Goal: Transaction & Acquisition: Obtain resource

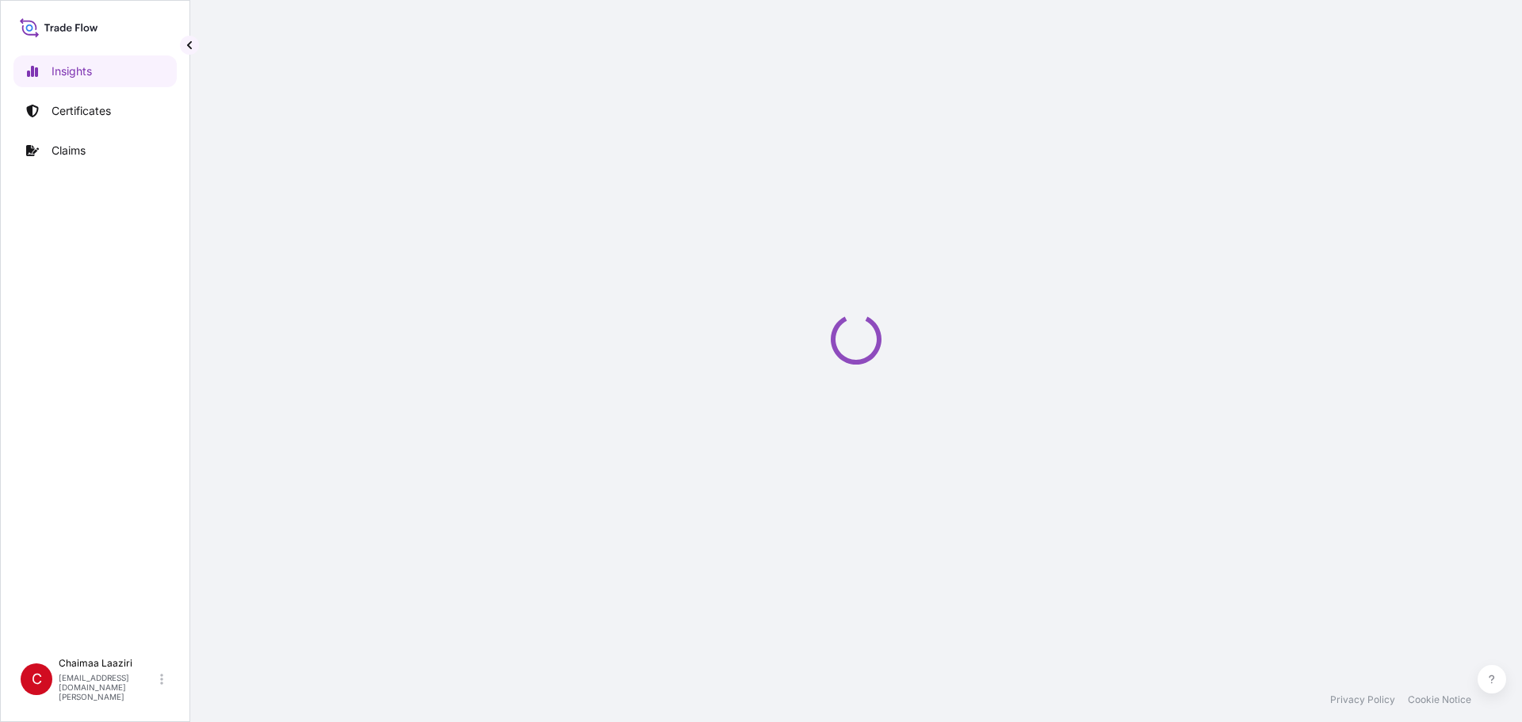
select select "2025"
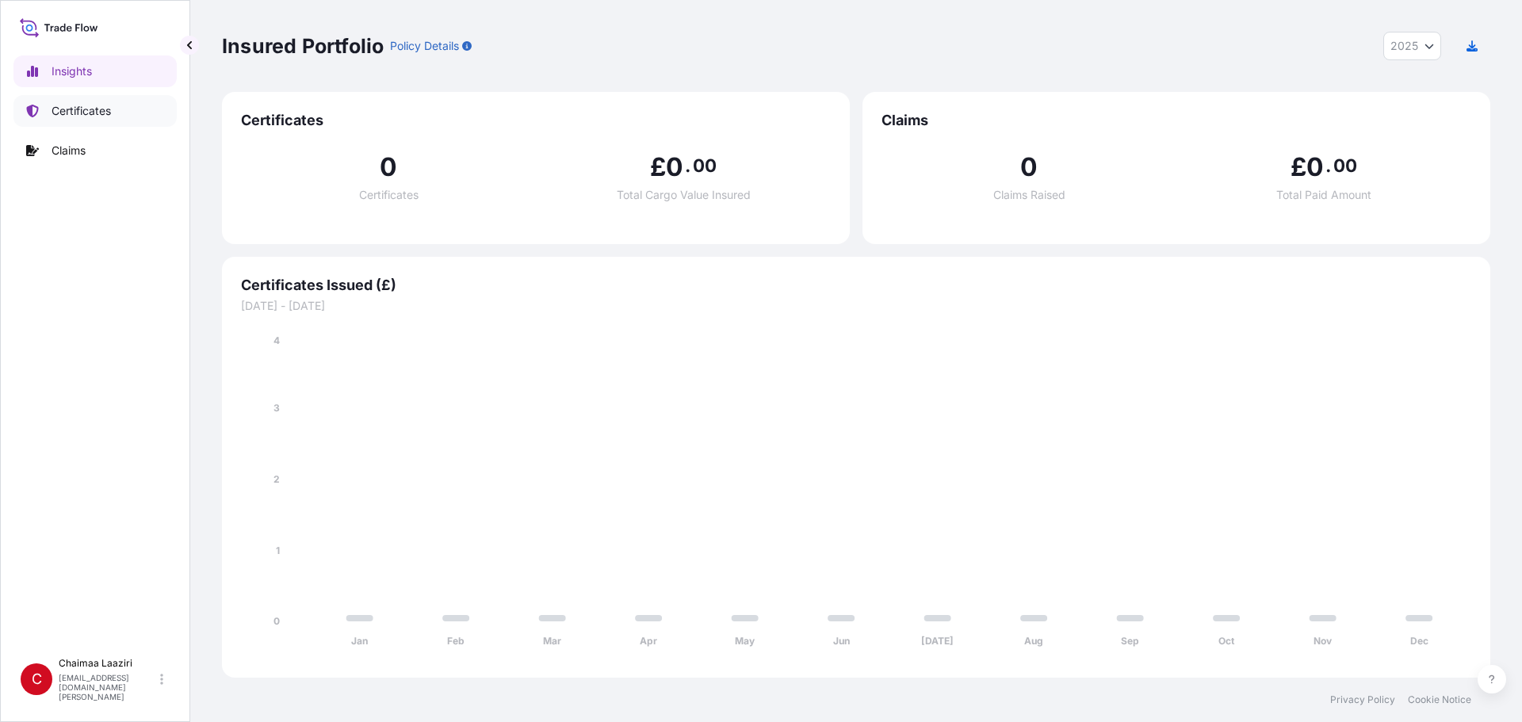
click at [69, 106] on p "Certificates" at bounding box center [81, 111] width 59 height 16
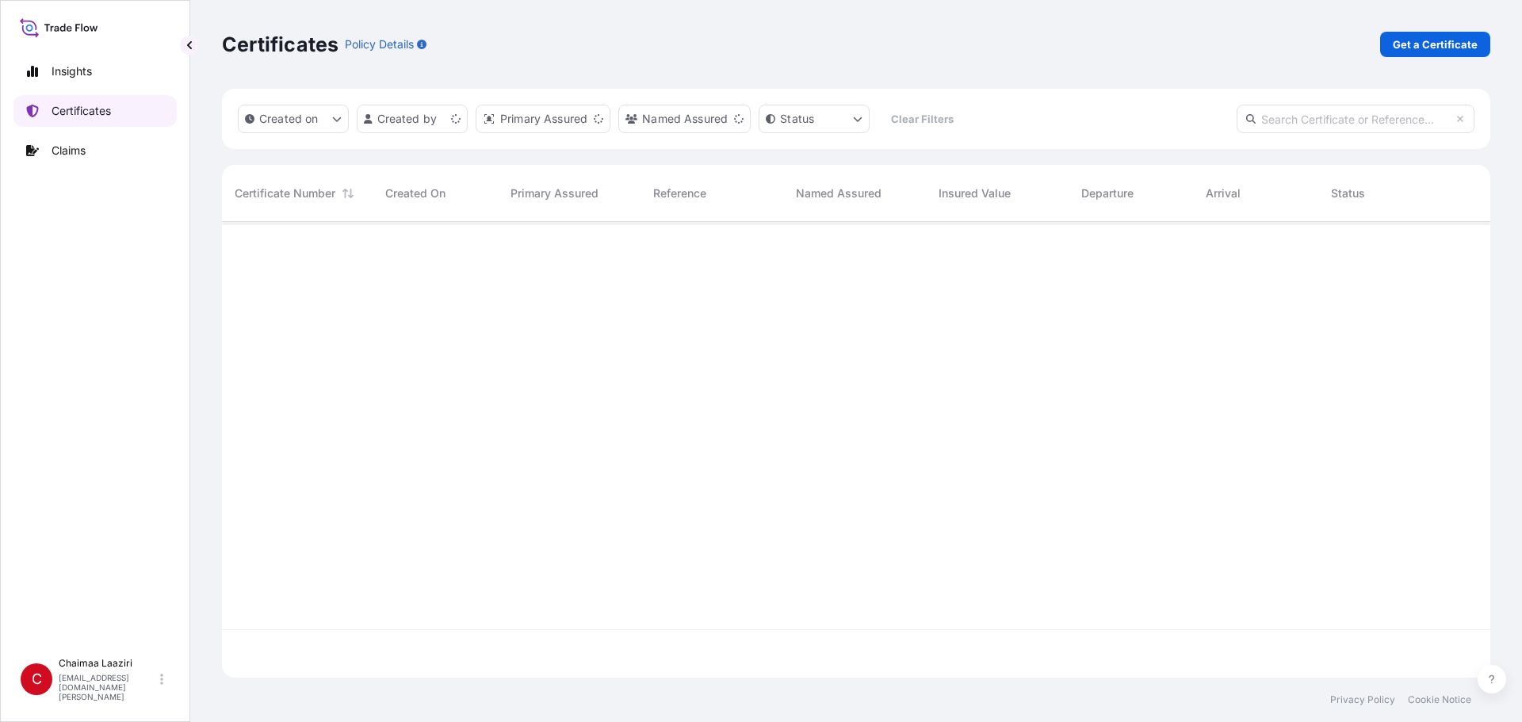
scroll to position [453, 1256]
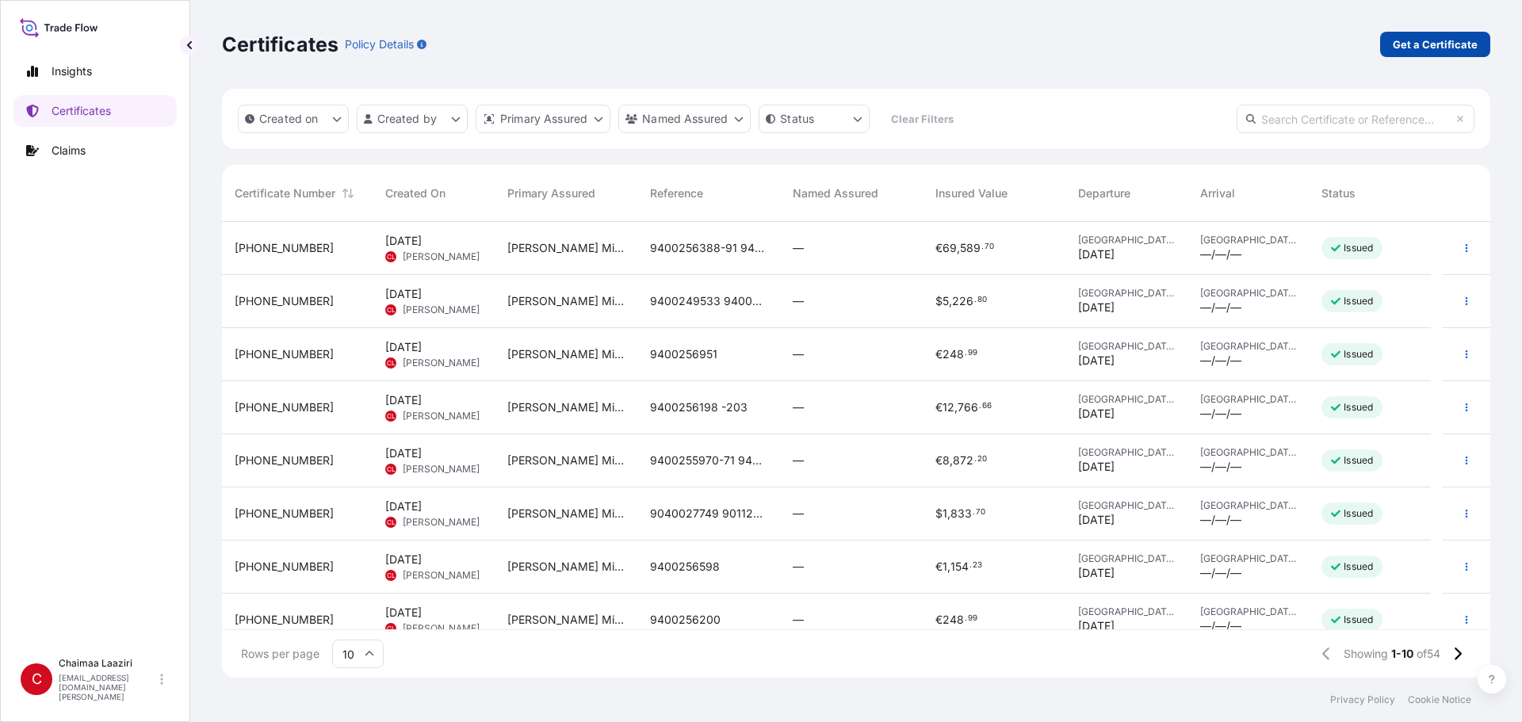
click at [1424, 44] on p "Get a Certificate" at bounding box center [1435, 44] width 85 height 16
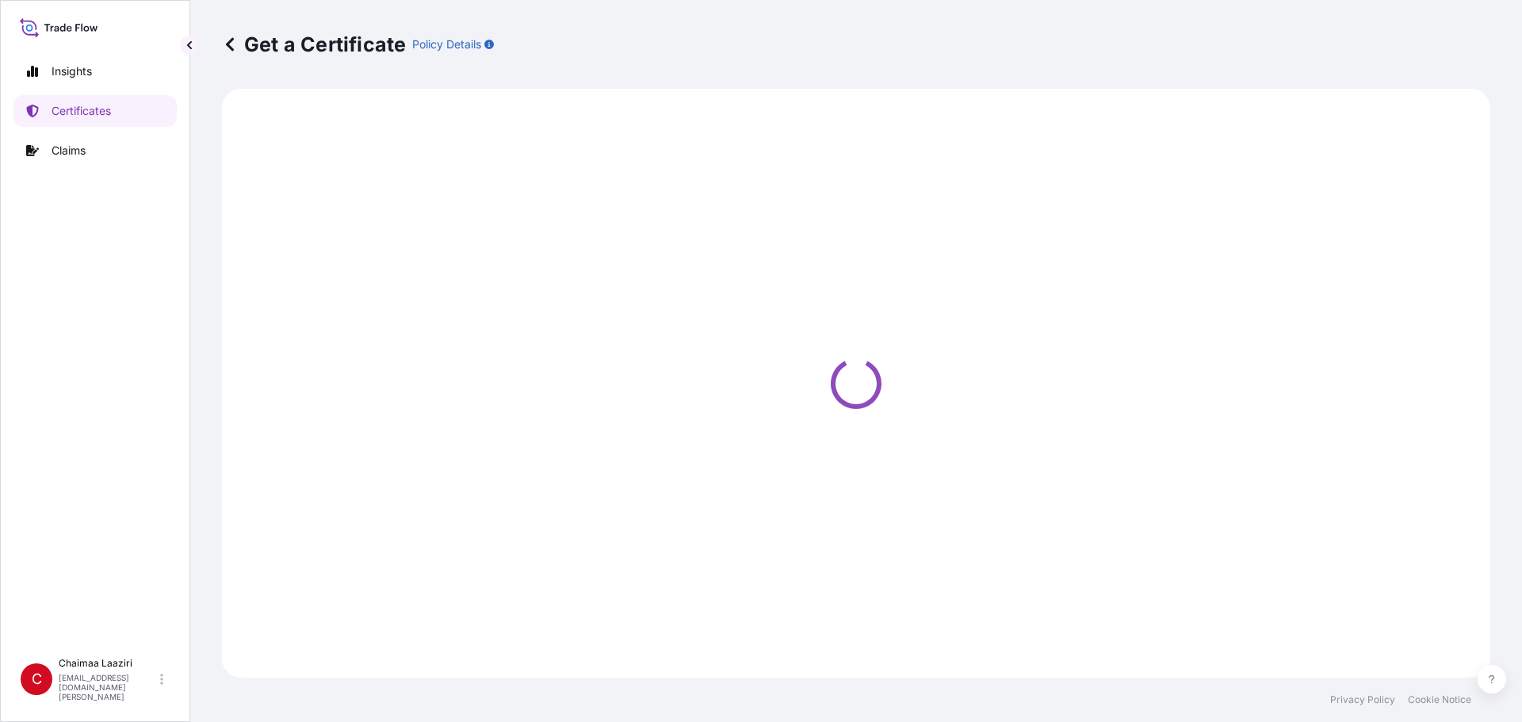
select select "Ocean Vessel"
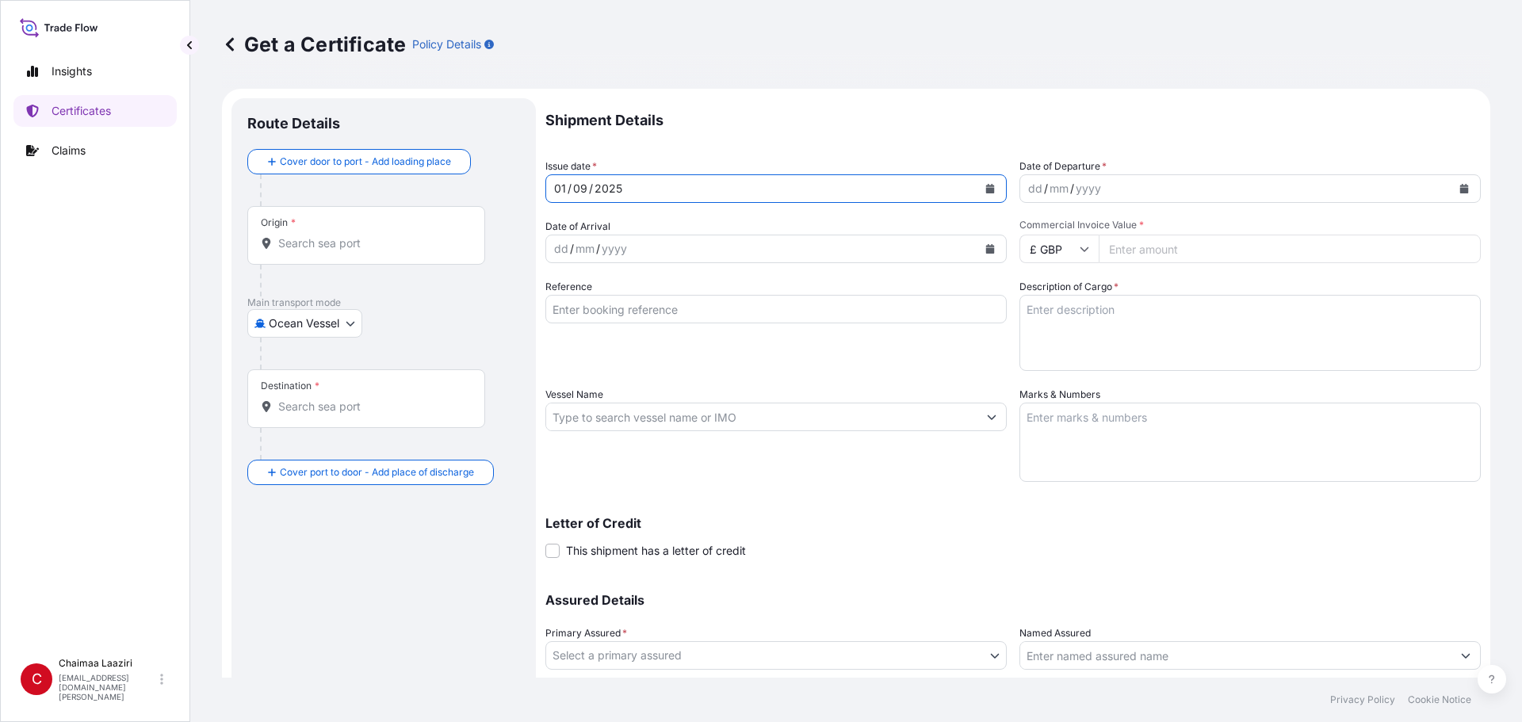
click at [986, 189] on icon "Calendar" at bounding box center [990, 189] width 9 height 10
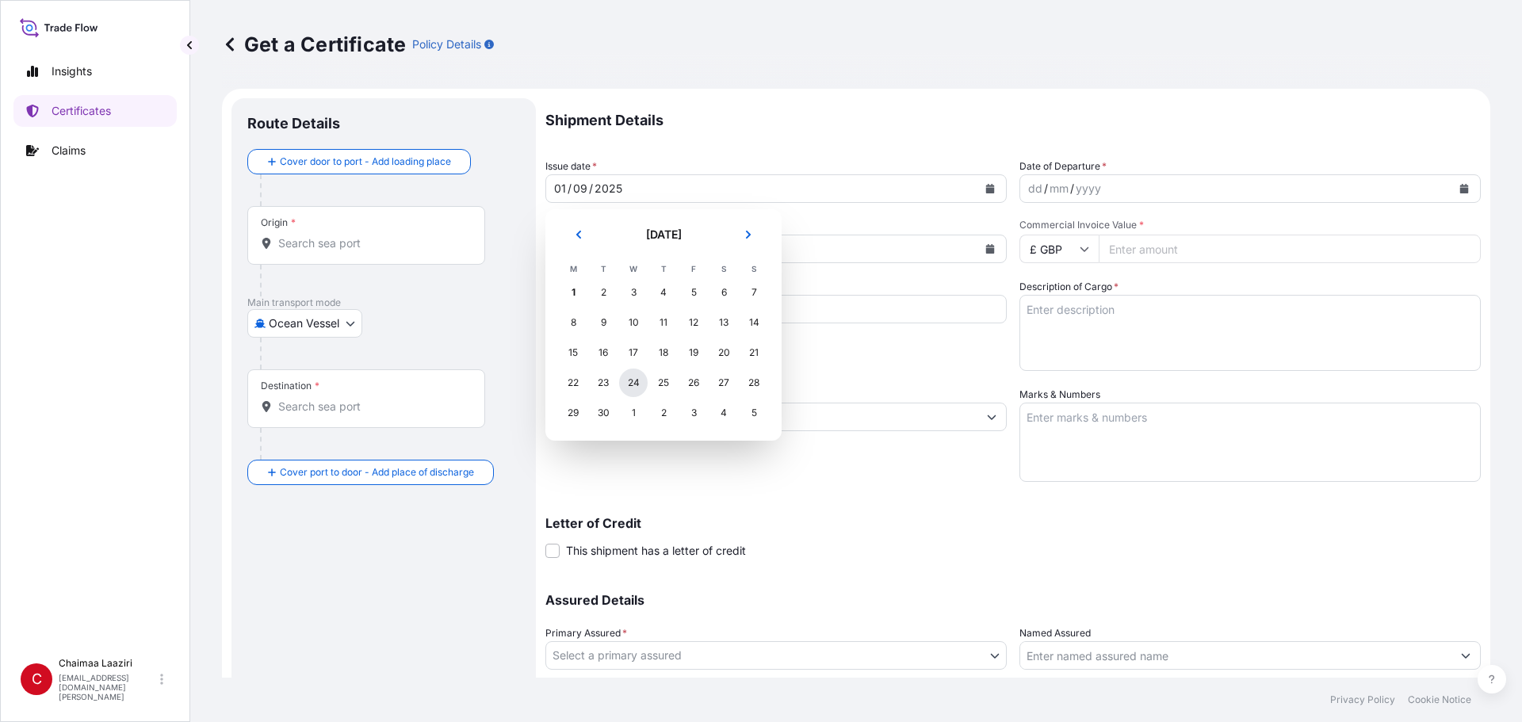
click at [643, 384] on div "24" at bounding box center [633, 383] width 29 height 29
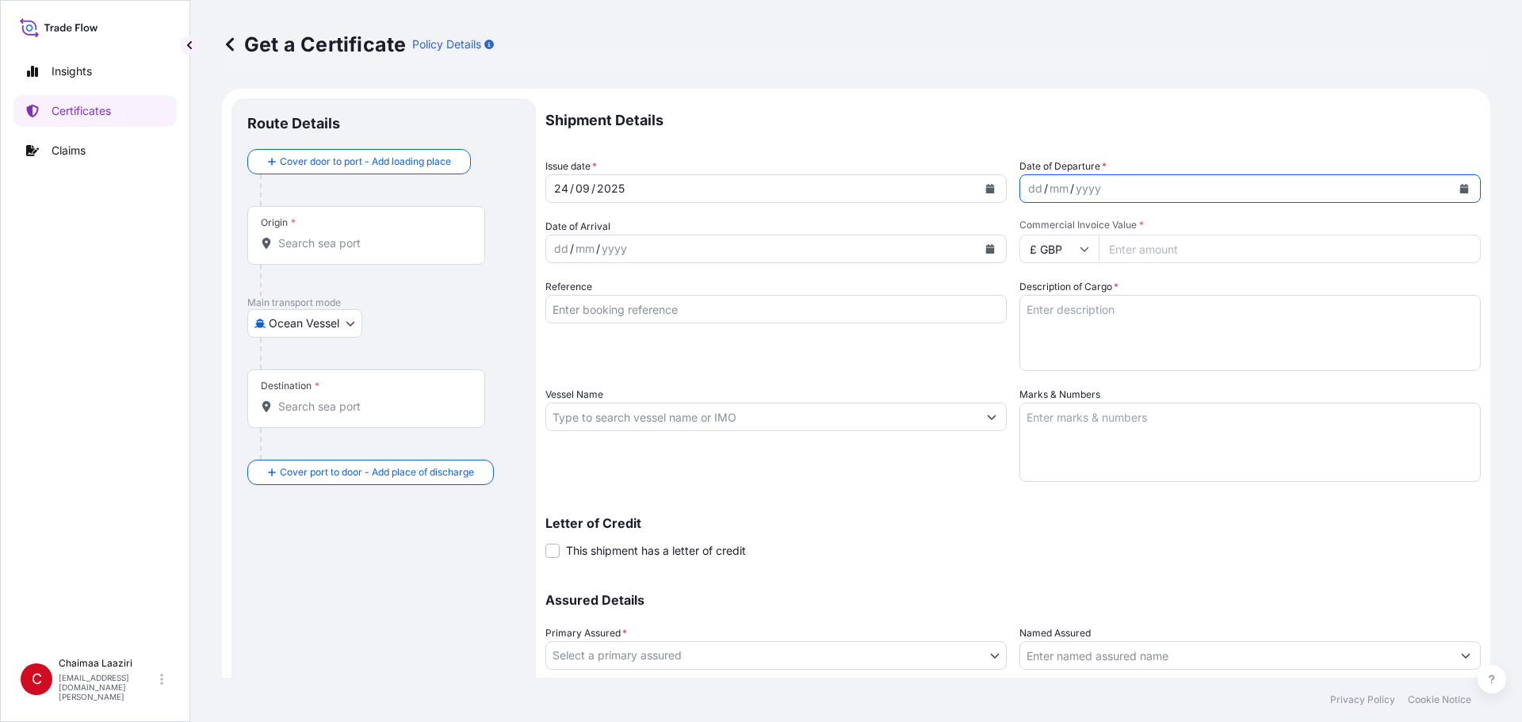
click at [1451, 192] on button "Calendar" at bounding box center [1463, 188] width 25 height 25
click at [986, 188] on icon "Calendar" at bounding box center [990, 189] width 9 height 10
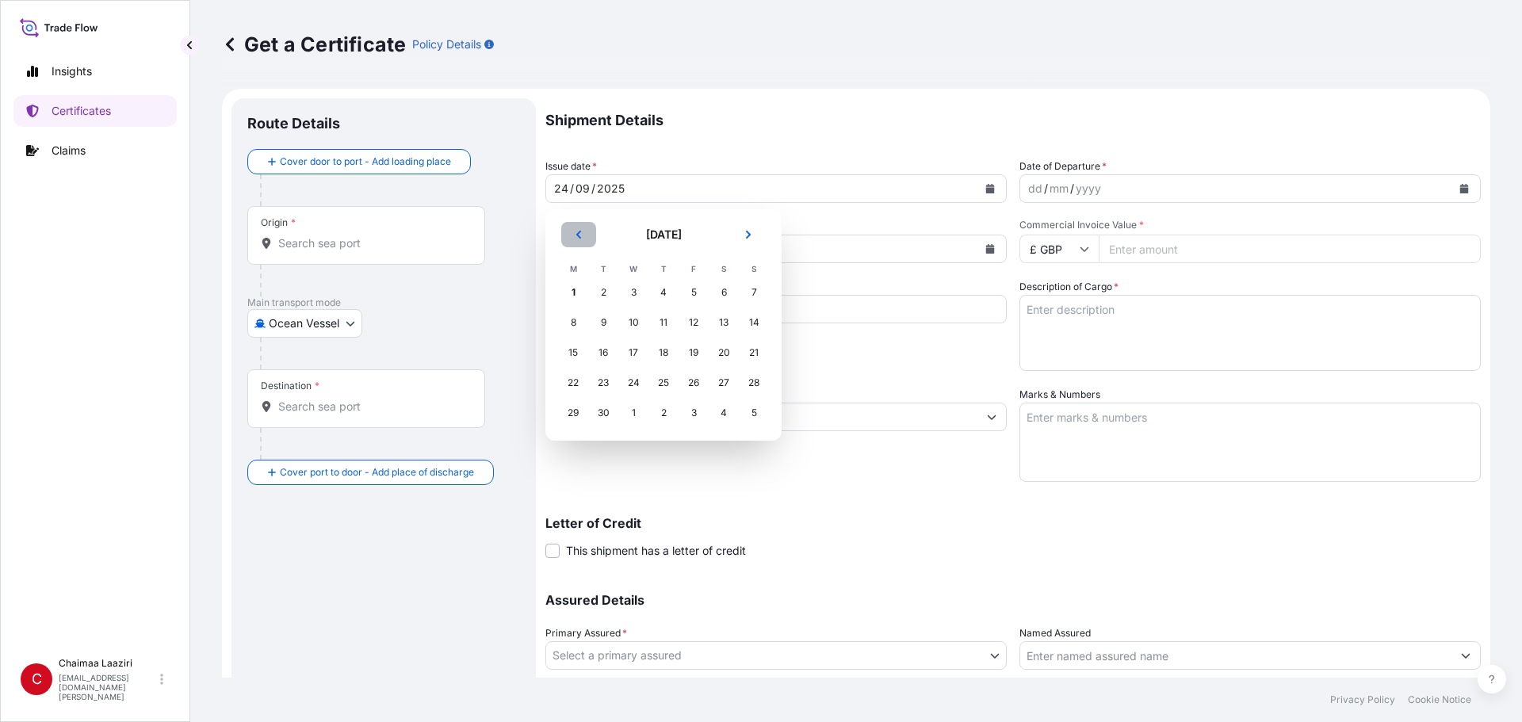
click at [581, 234] on icon "Previous" at bounding box center [579, 235] width 10 height 10
click at [693, 381] on div "22" at bounding box center [693, 383] width 29 height 29
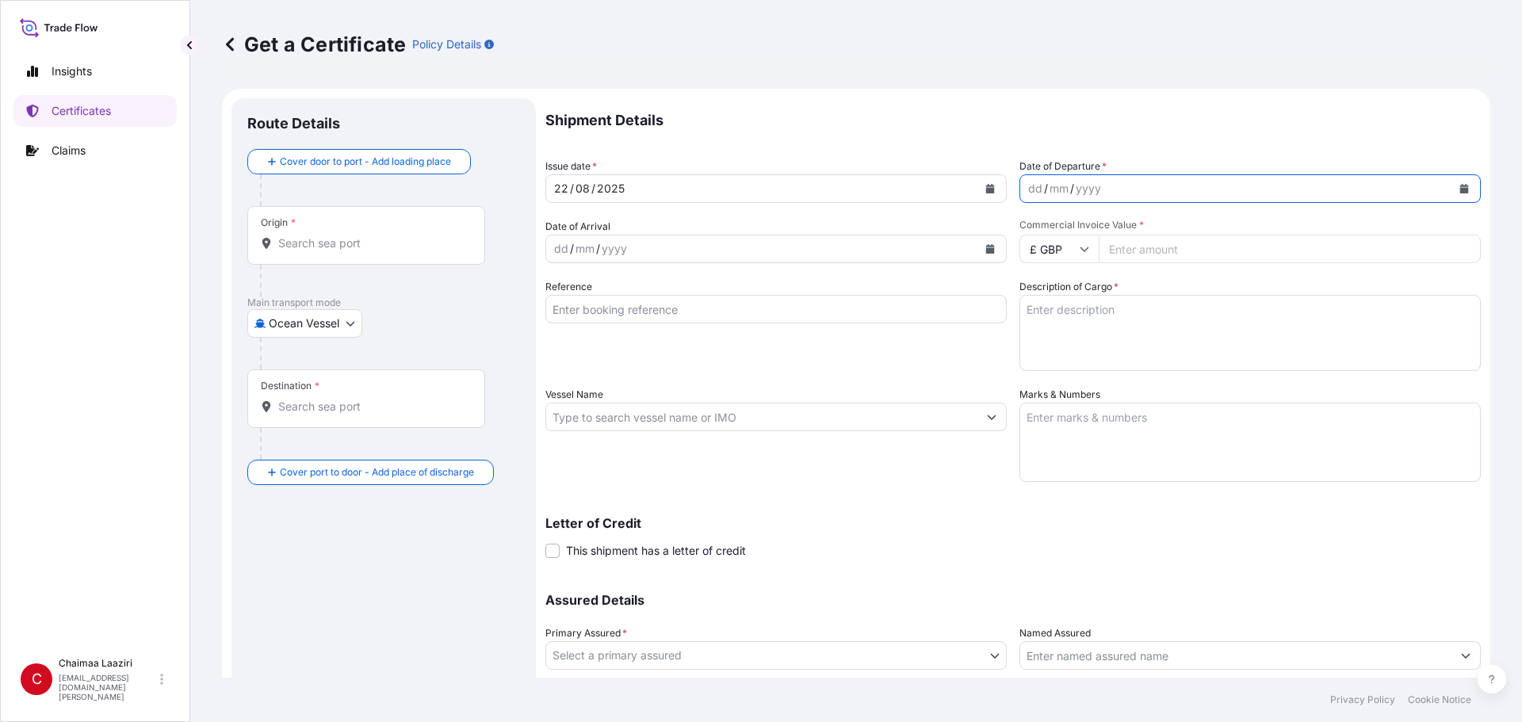
click at [1460, 185] on icon "Calendar" at bounding box center [1464, 189] width 9 height 10
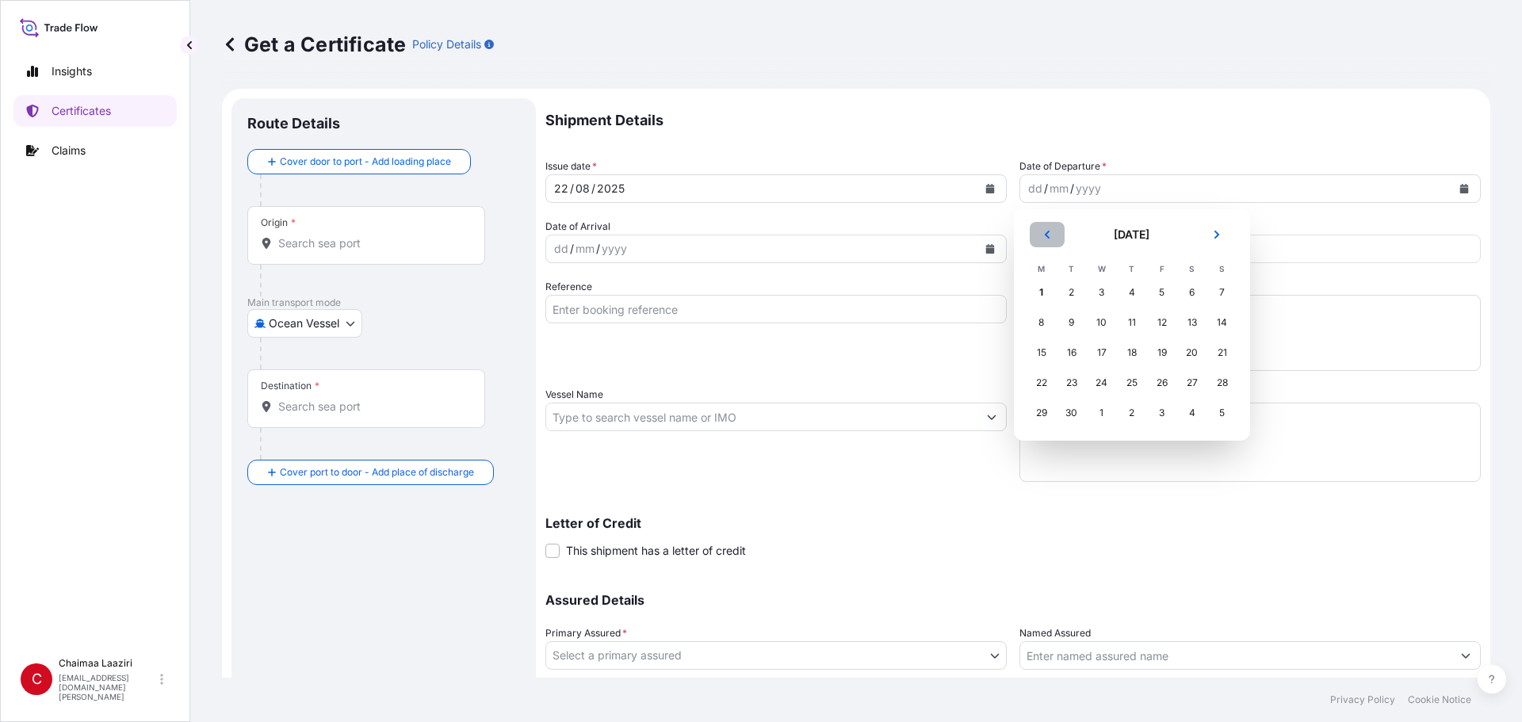
click at [1053, 229] on button "Previous" at bounding box center [1047, 234] width 35 height 25
click at [1195, 419] on div "30" at bounding box center [1192, 413] width 29 height 29
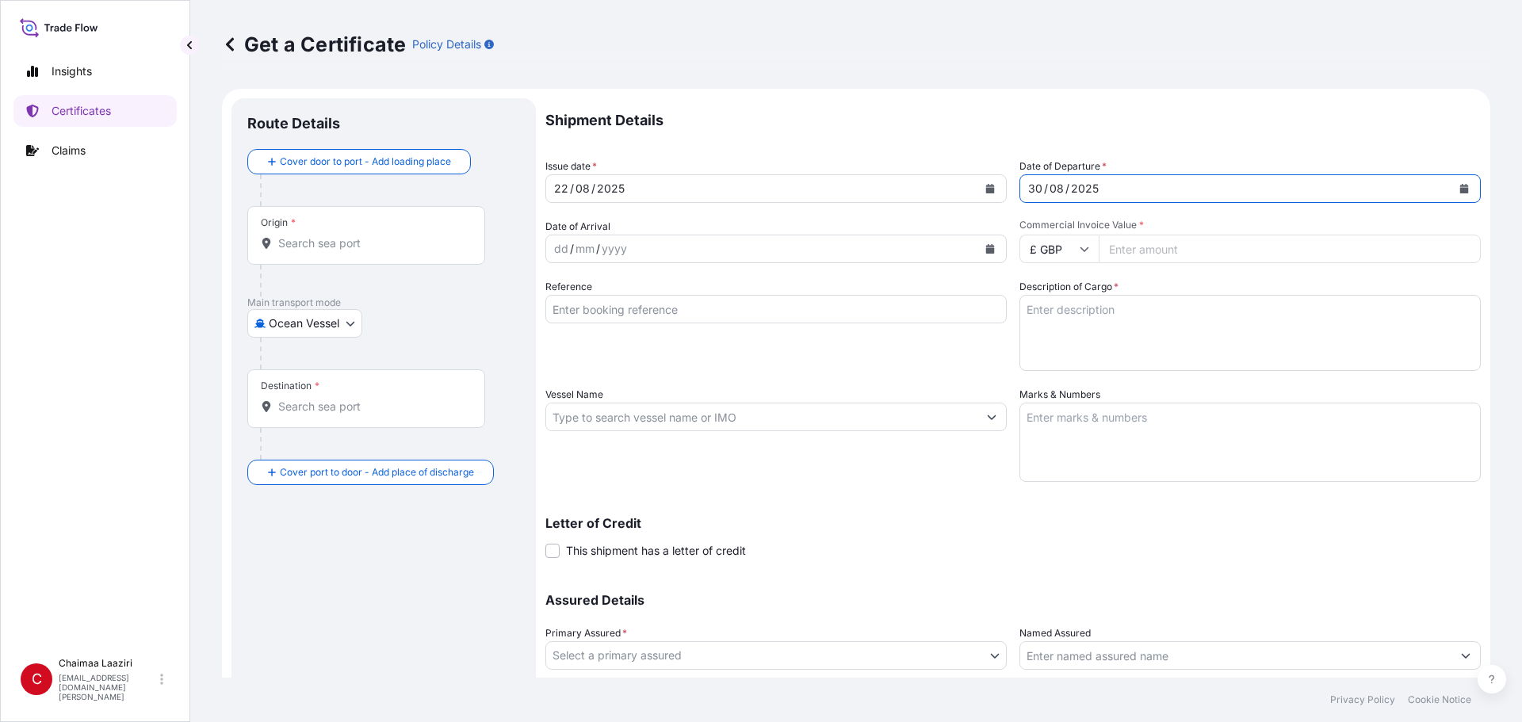
click at [1160, 250] on input "Commercial Invoice Value *" at bounding box center [1290, 249] width 382 height 29
paste input "781776"
click at [1126, 250] on input "781776" at bounding box center [1290, 249] width 382 height 29
type input "7817.76"
click at [1059, 254] on input "£ GBP" at bounding box center [1058, 249] width 79 height 29
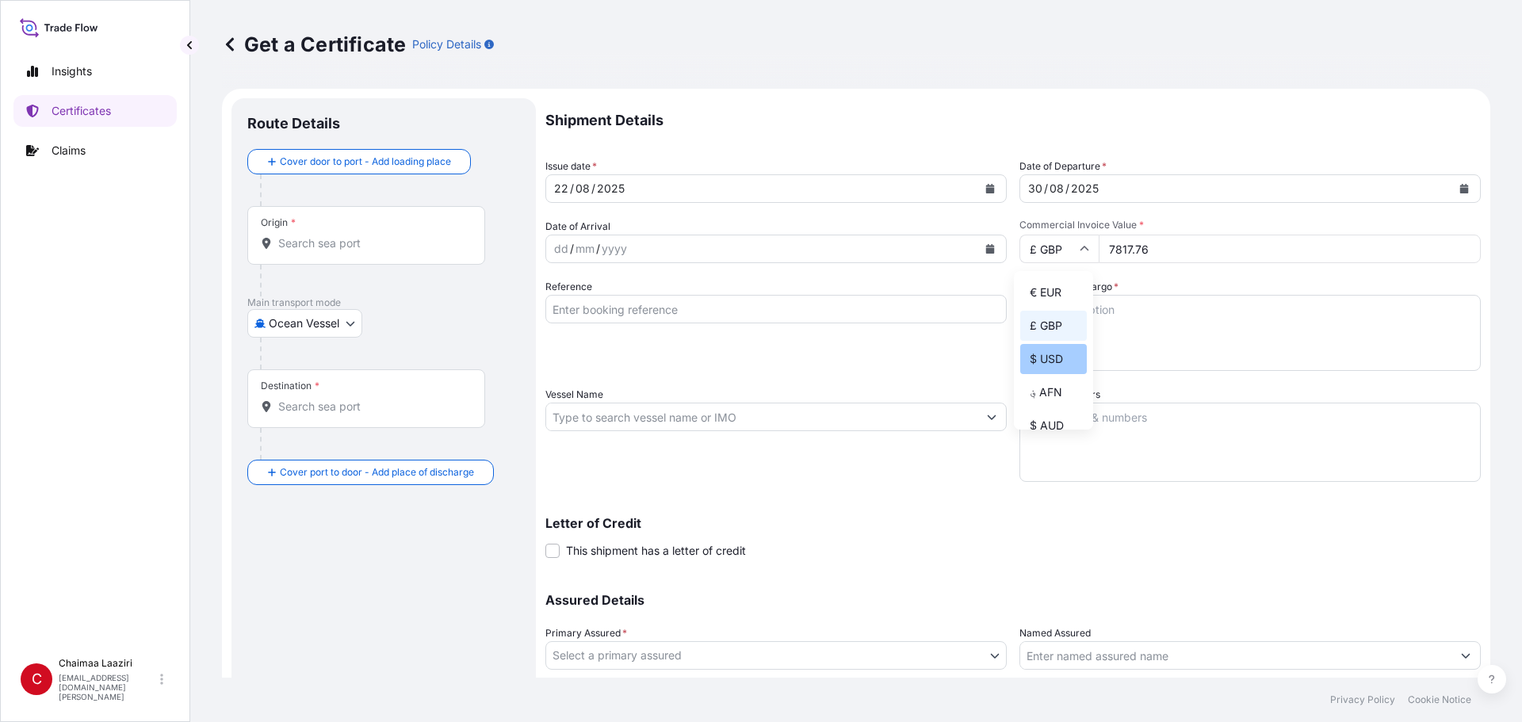
click at [1059, 369] on div "$ USD" at bounding box center [1053, 359] width 67 height 30
type input "$ USD"
click at [739, 316] on input "Reference" at bounding box center [775, 309] width 461 height 29
paste input "9018007813"
type input "9018007813"
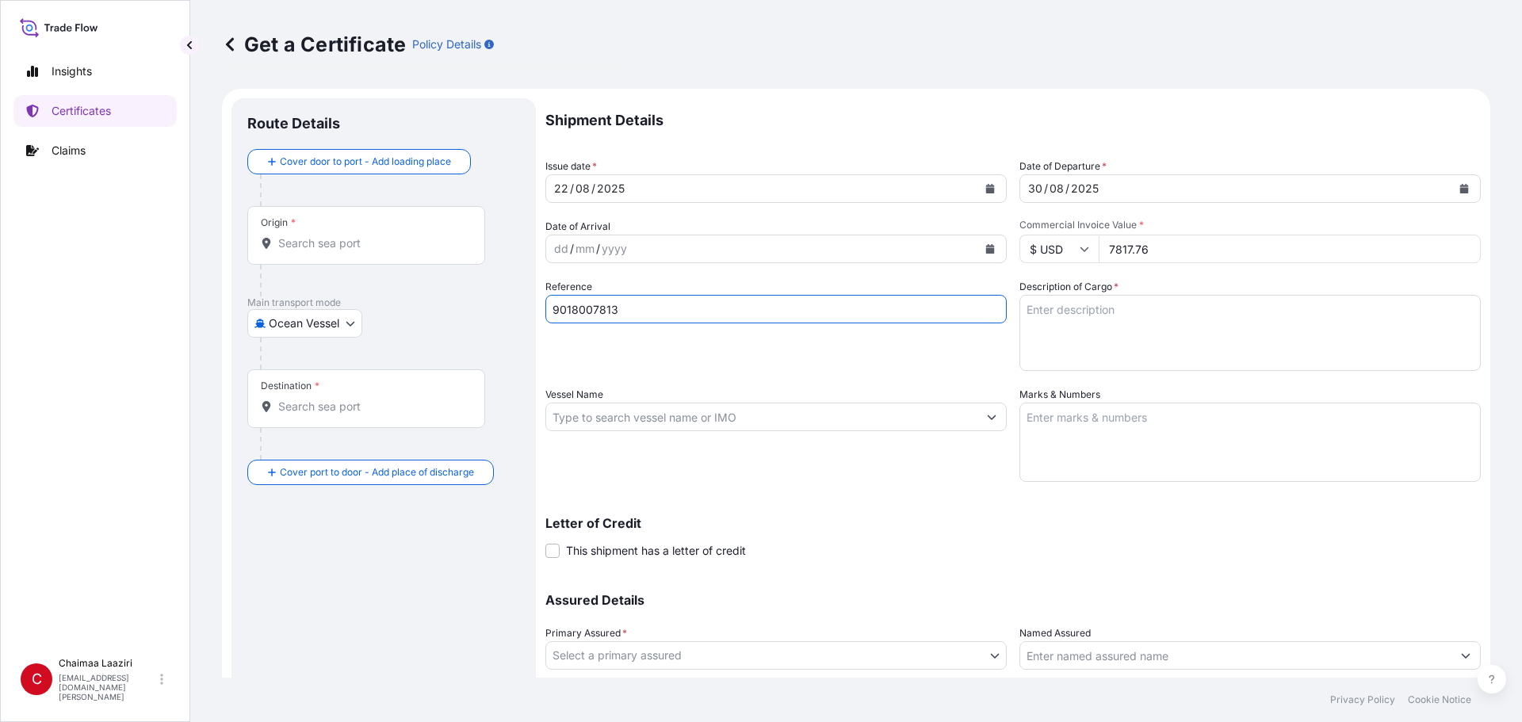
click at [1107, 304] on textarea "Description of Cargo *" at bounding box center [1249, 333] width 461 height 76
paste textarea "9018007813"
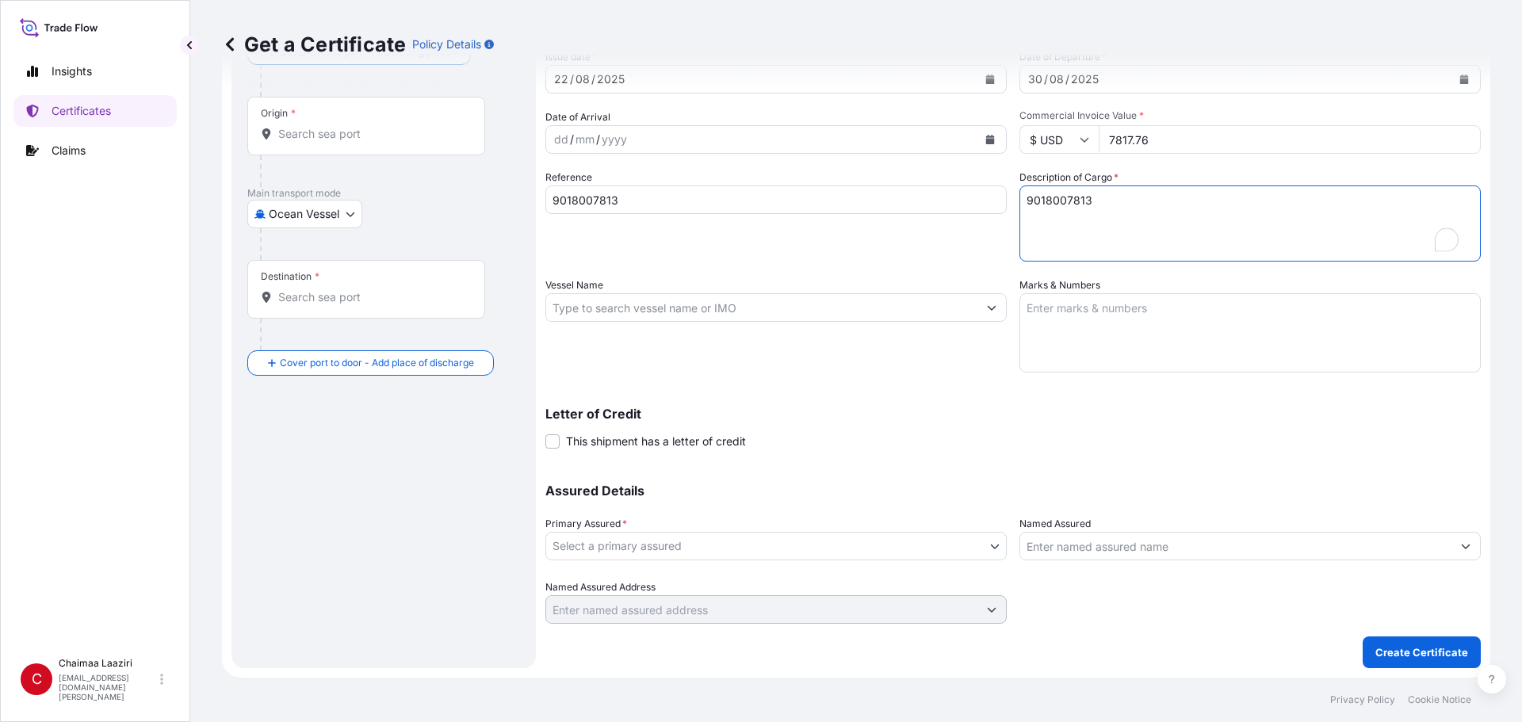
type textarea "9018007813"
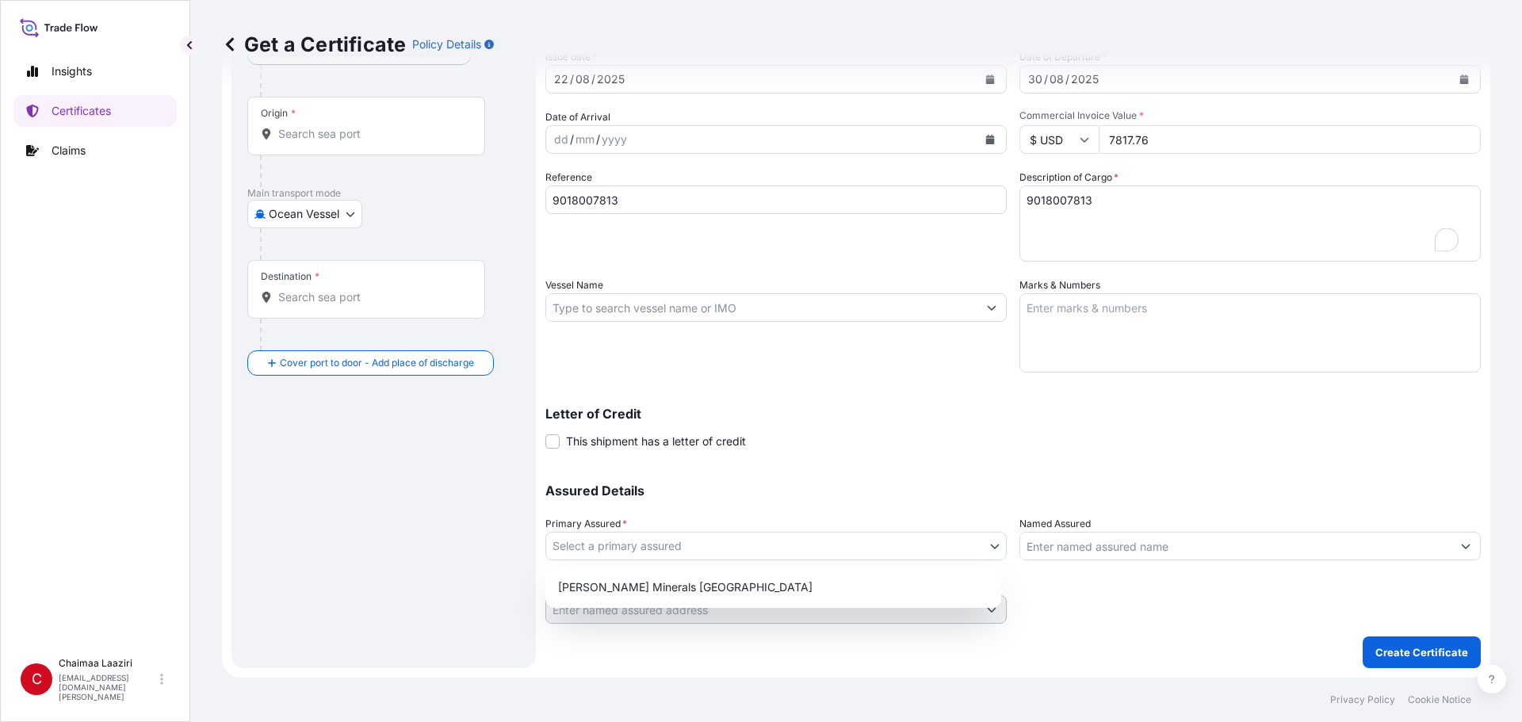
click at [676, 549] on body "Insights Certificates Claims C Chaimaa [GEOGRAPHIC_DATA] [EMAIL_ADDRESS][DOMAIN…" at bounding box center [761, 361] width 1522 height 722
click at [667, 581] on div "[PERSON_NAME] Minerals [GEOGRAPHIC_DATA]" at bounding box center [773, 587] width 443 height 29
select select "31757"
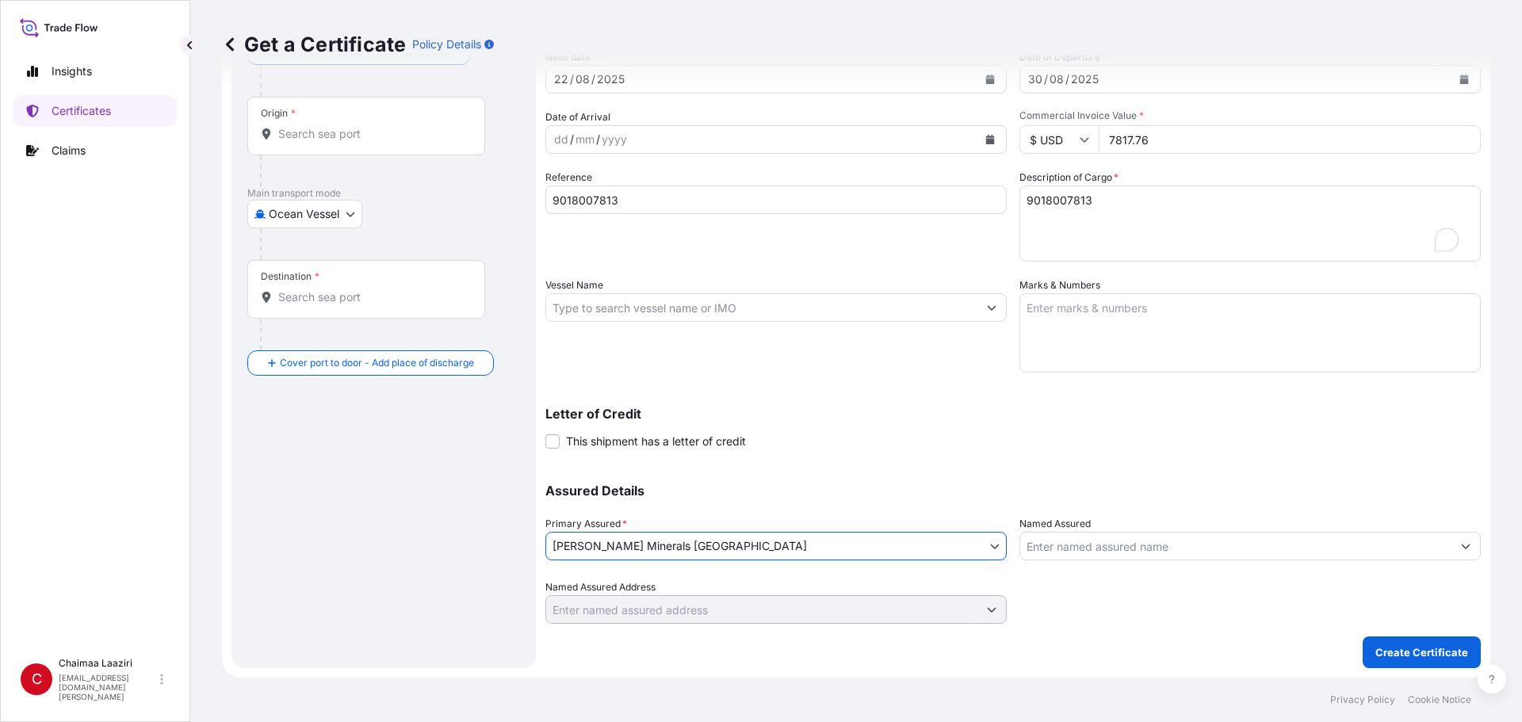
scroll to position [0, 0]
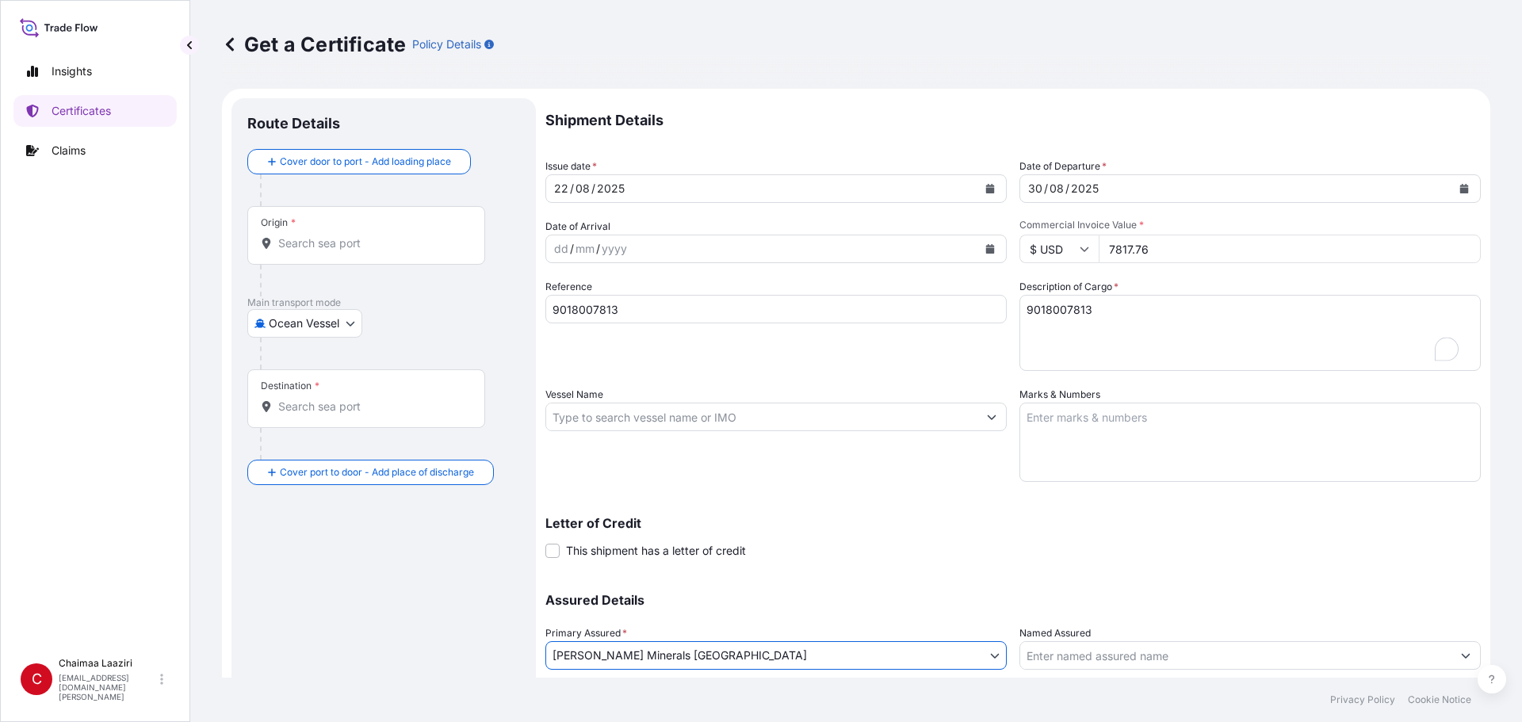
click at [323, 243] on input "Origin *" at bounding box center [371, 243] width 187 height 16
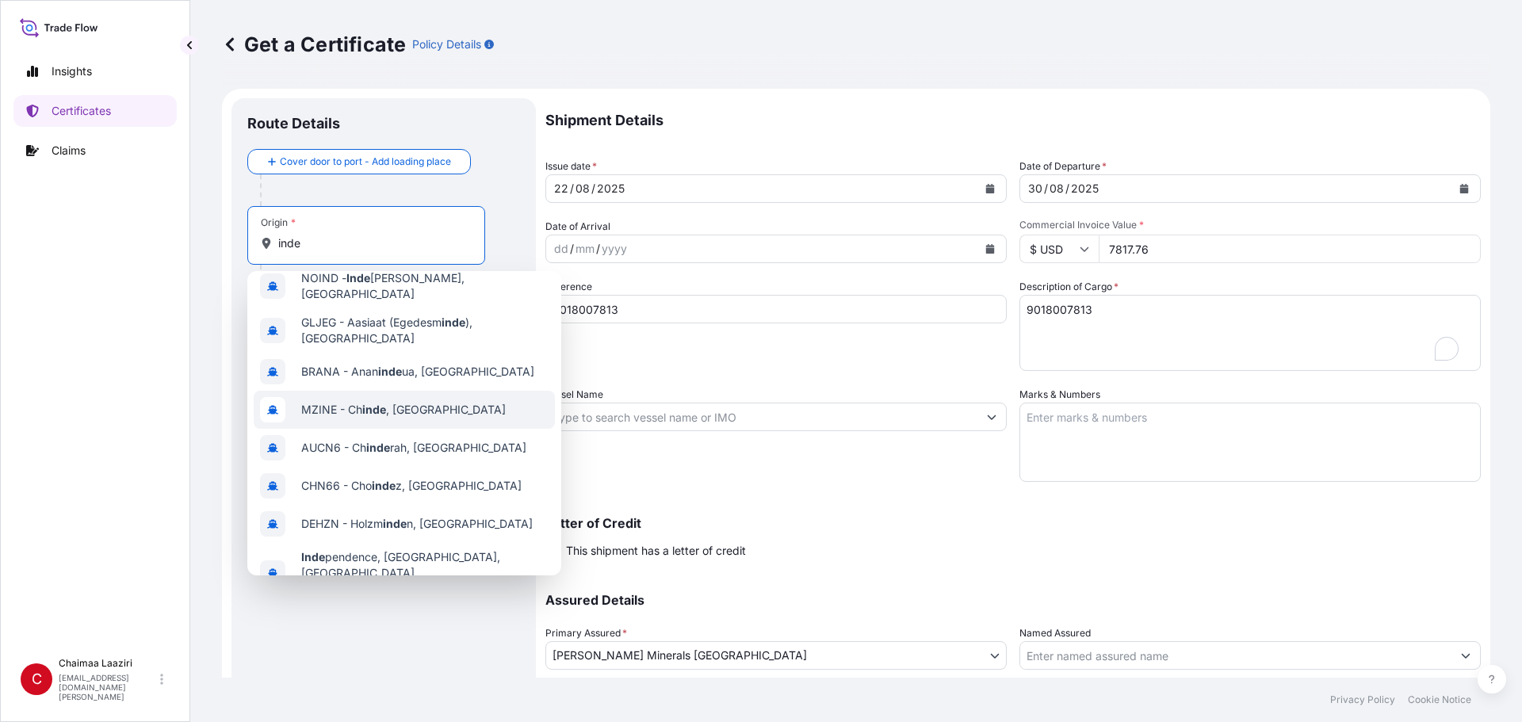
scroll to position [101, 0]
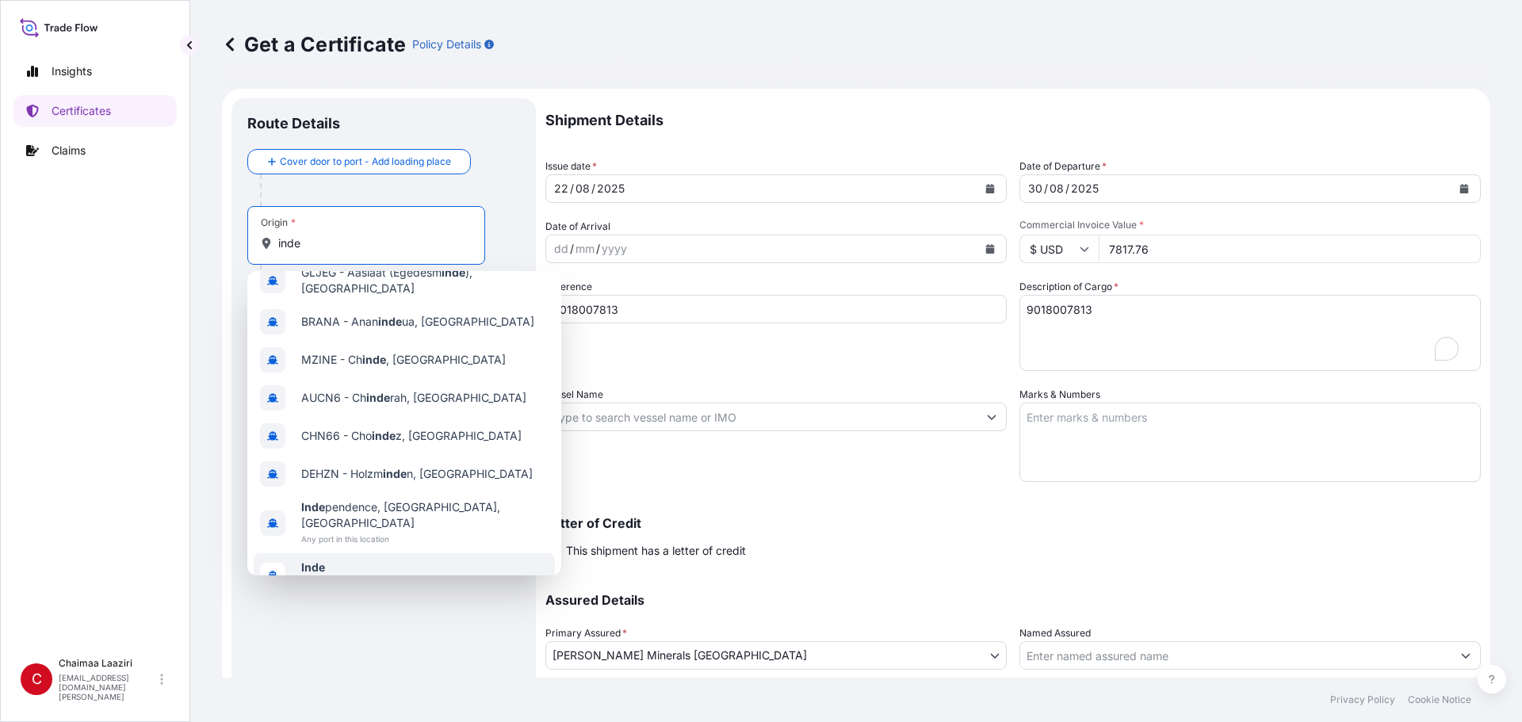
click at [349, 560] on span "Inde" at bounding box center [345, 568] width 88 height 16
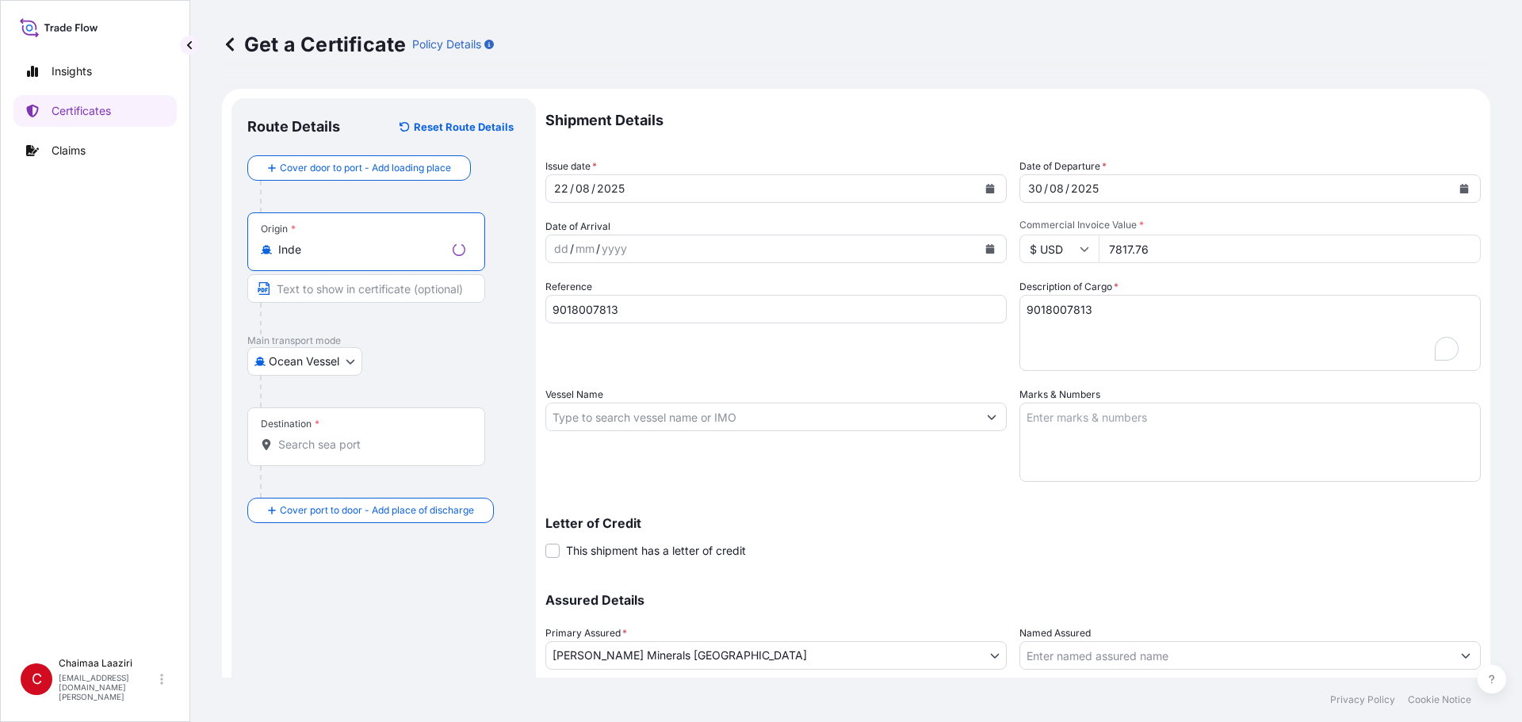
type input "Inde"
click at [332, 438] on input "Destination *" at bounding box center [371, 445] width 187 height 16
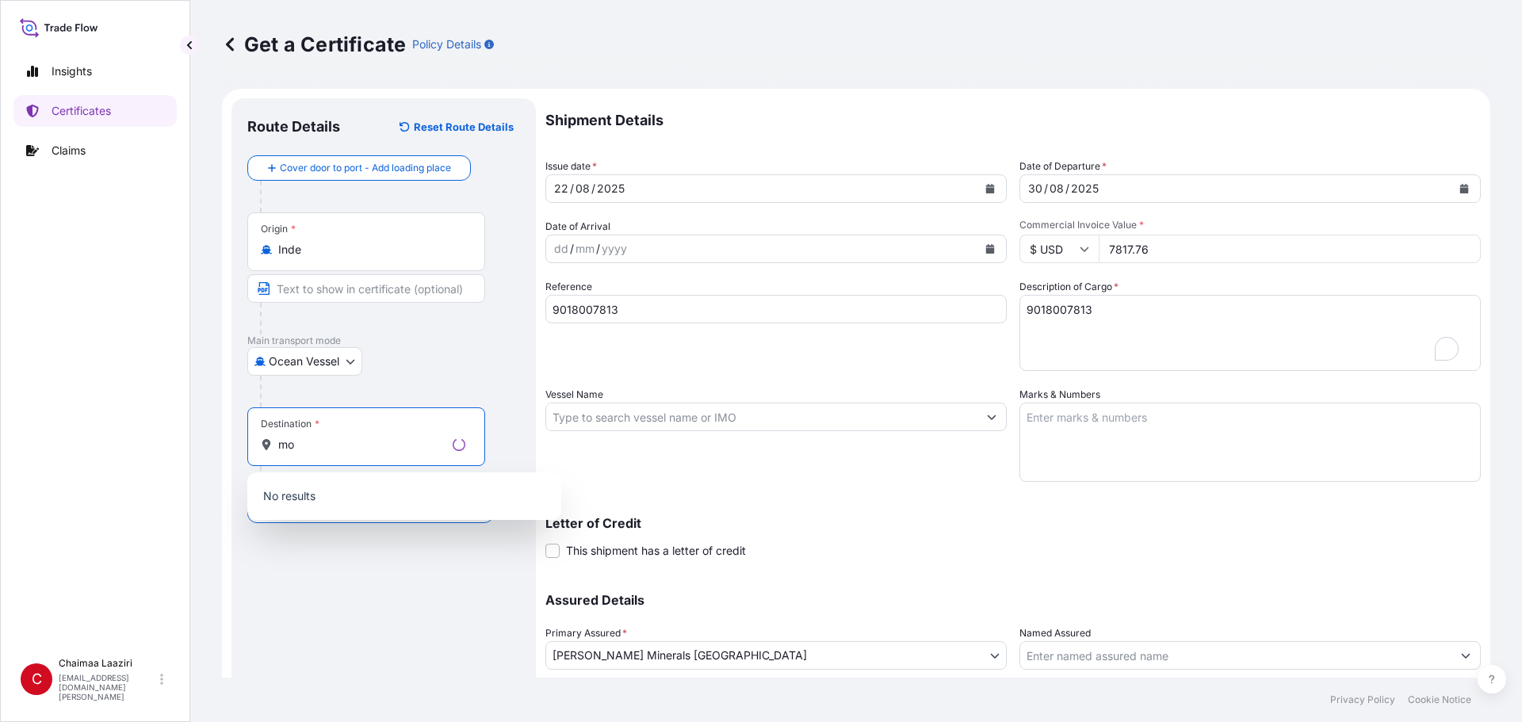
type input "m"
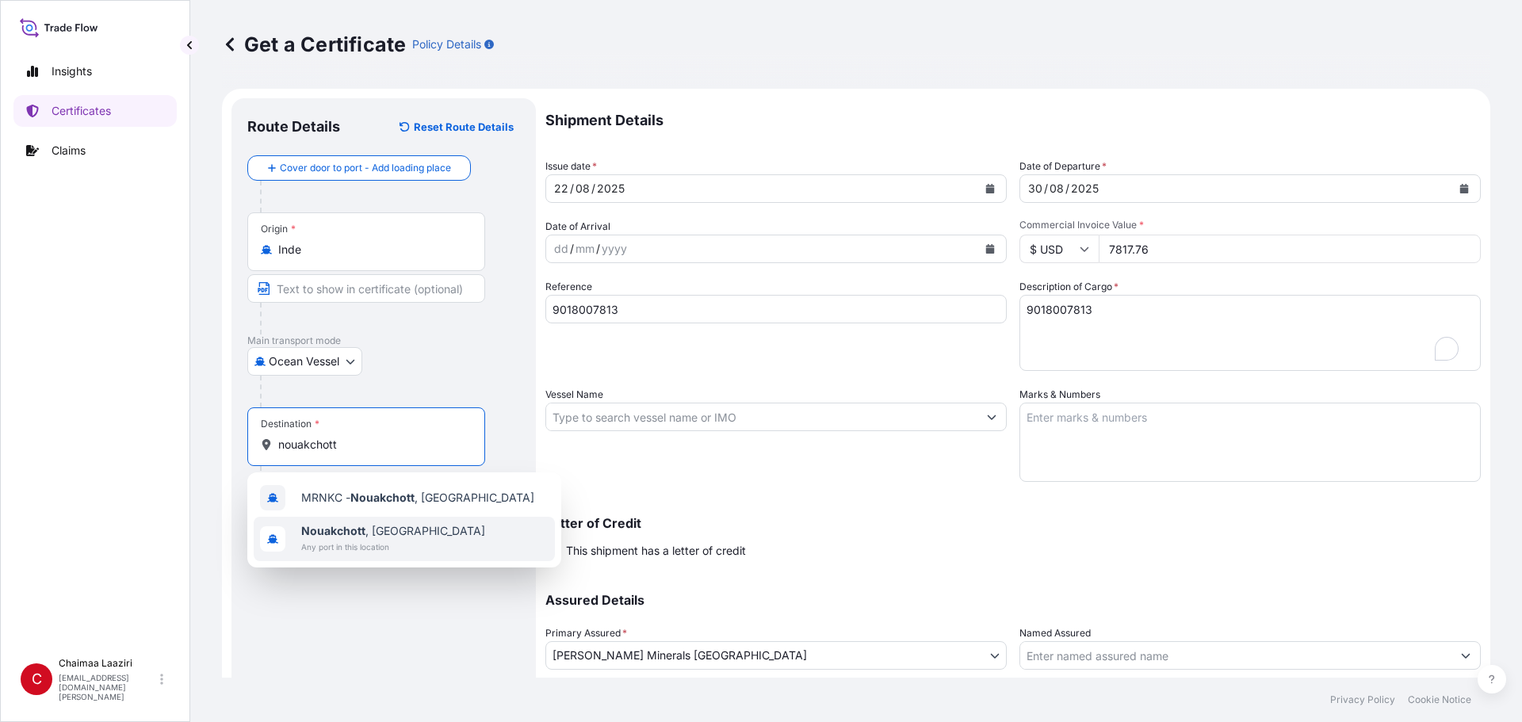
click at [423, 533] on span "Nouakchott , [GEOGRAPHIC_DATA]" at bounding box center [393, 531] width 184 height 16
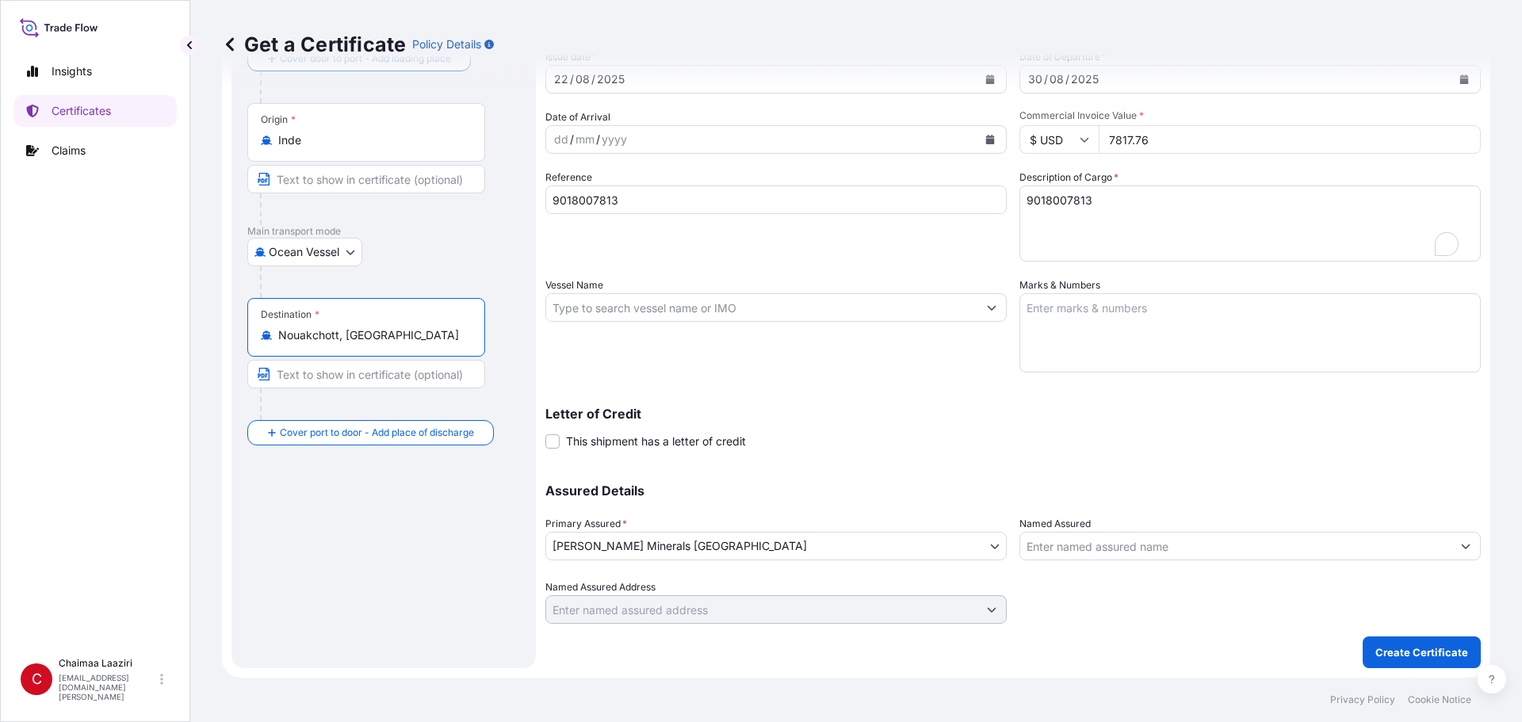
scroll to position [109, 0]
type input "Nouakchott, [GEOGRAPHIC_DATA]"
click at [1426, 652] on p "Create Certificate" at bounding box center [1421, 652] width 93 height 16
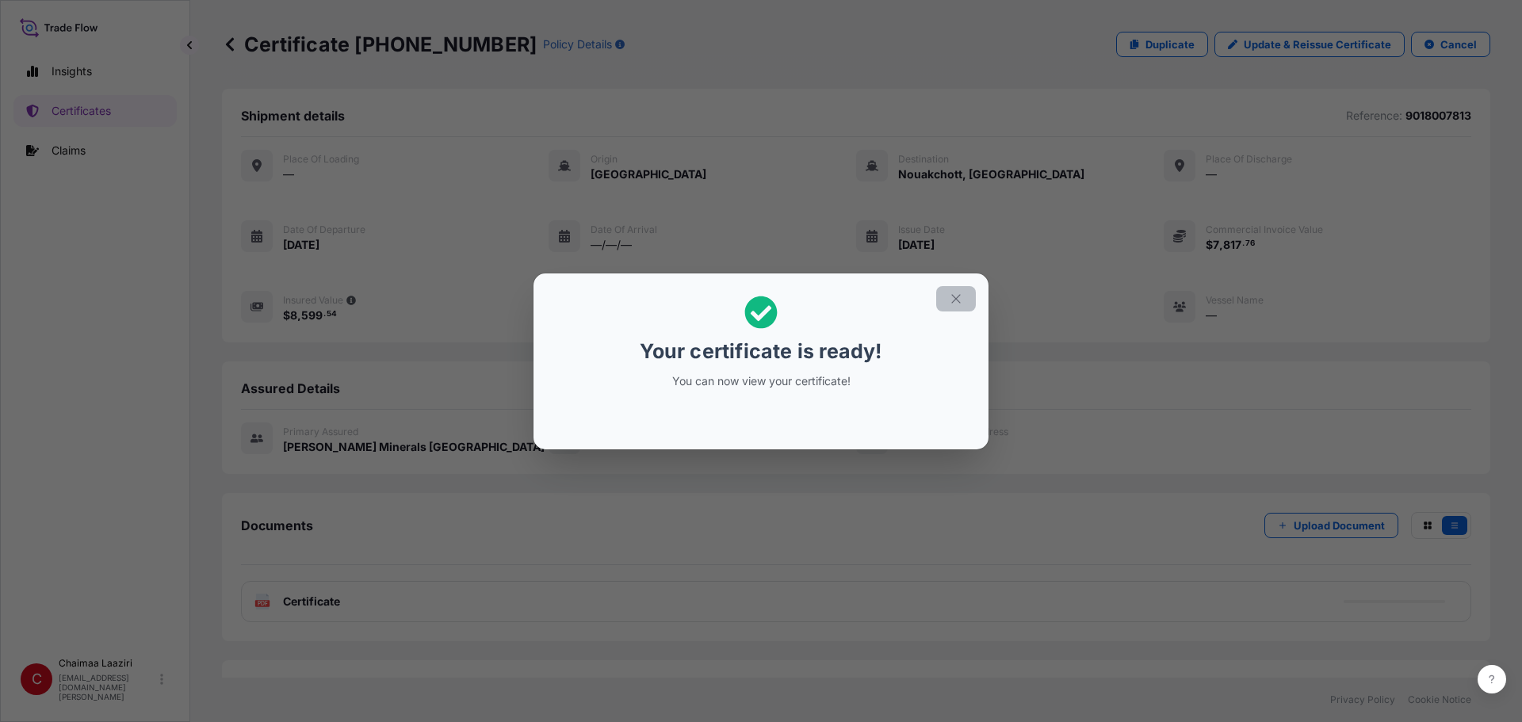
click at [960, 297] on icon "button" at bounding box center [956, 299] width 14 height 14
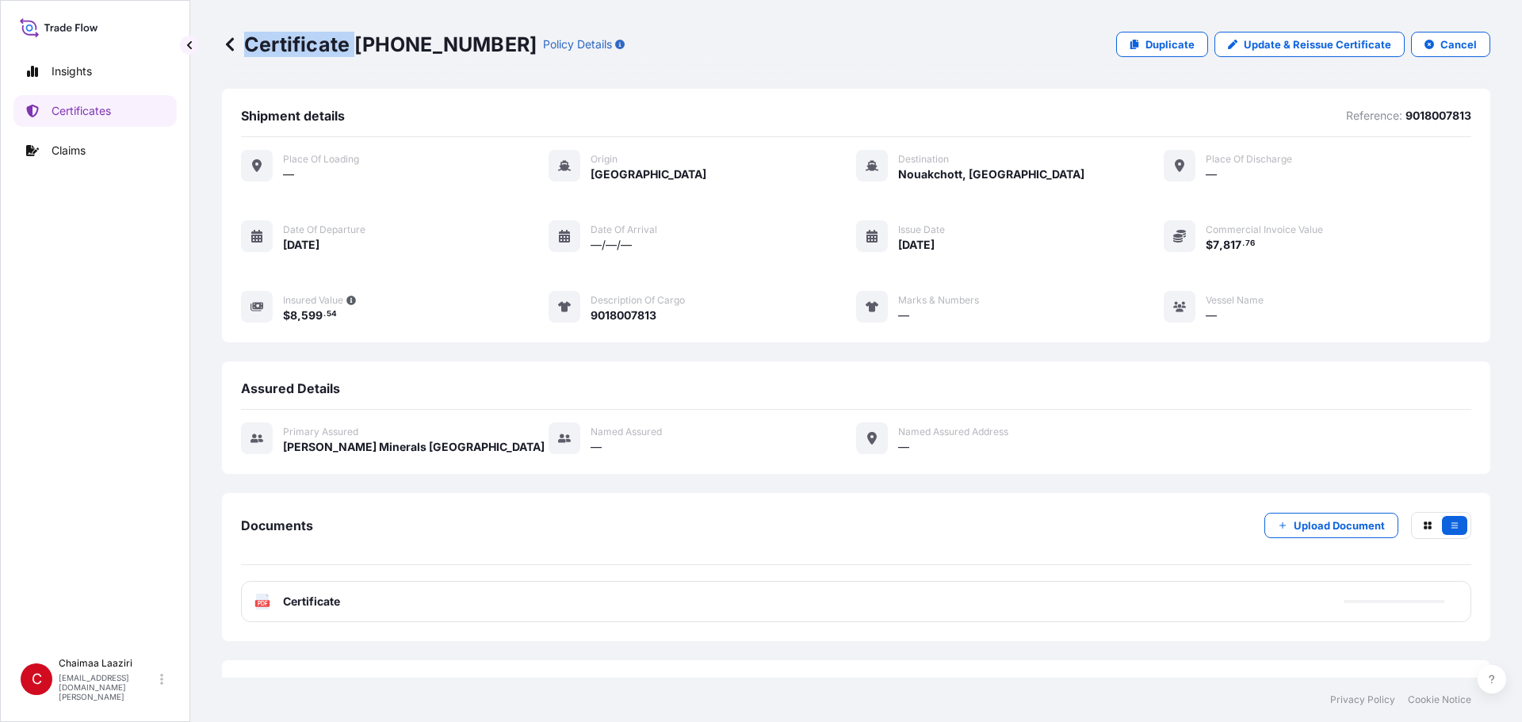
drag, startPoint x: 355, startPoint y: 42, endPoint x: 471, endPoint y: 40, distance: 115.8
click at [471, 40] on div "Certificate [PHONE_NUMBER] Policy Details" at bounding box center [423, 44] width 403 height 25
drag, startPoint x: 354, startPoint y: 38, endPoint x: 472, endPoint y: 43, distance: 119.0
click at [472, 43] on div "Certificate [PHONE_NUMBER] Policy Details" at bounding box center [423, 44] width 403 height 25
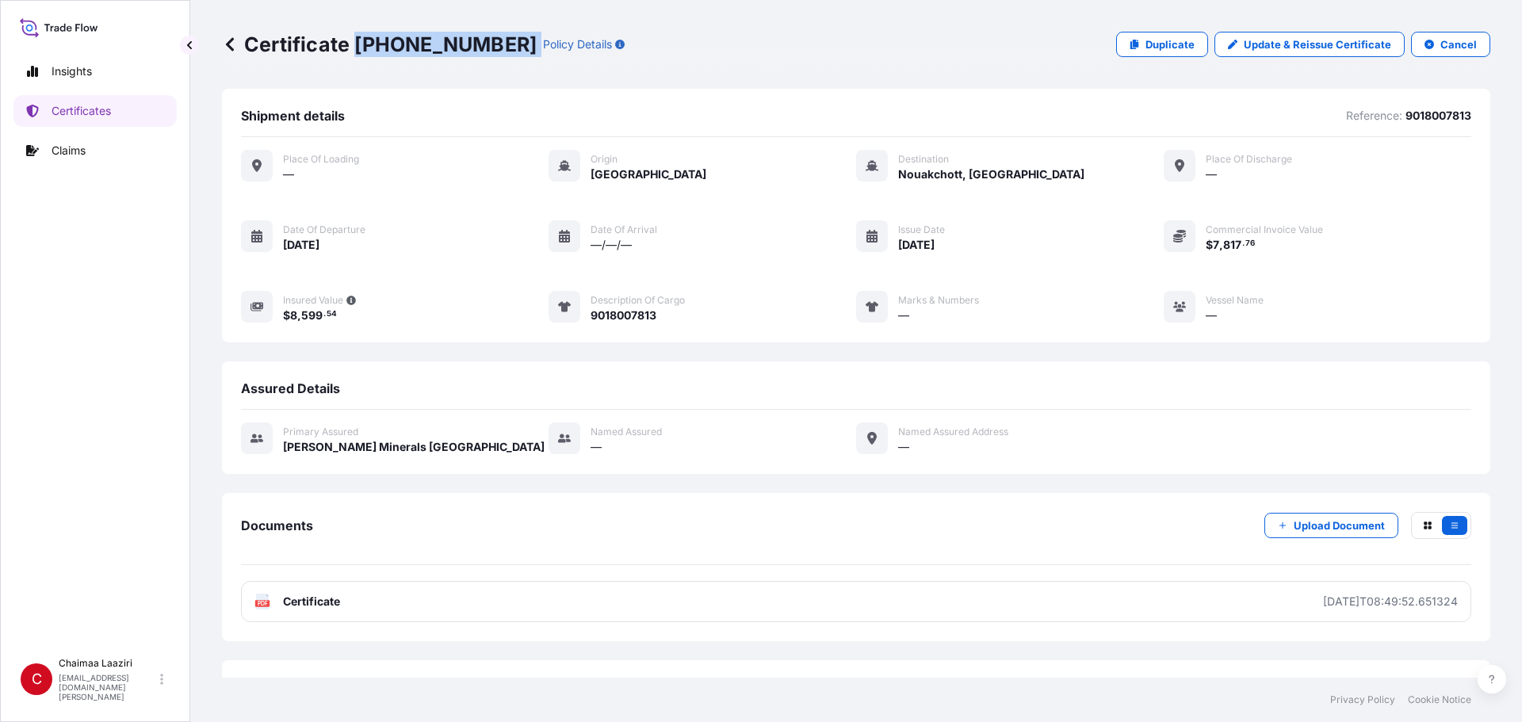
copy p "[PHONE_NUMBER]"
